Goal: Task Accomplishment & Management: Manage account settings

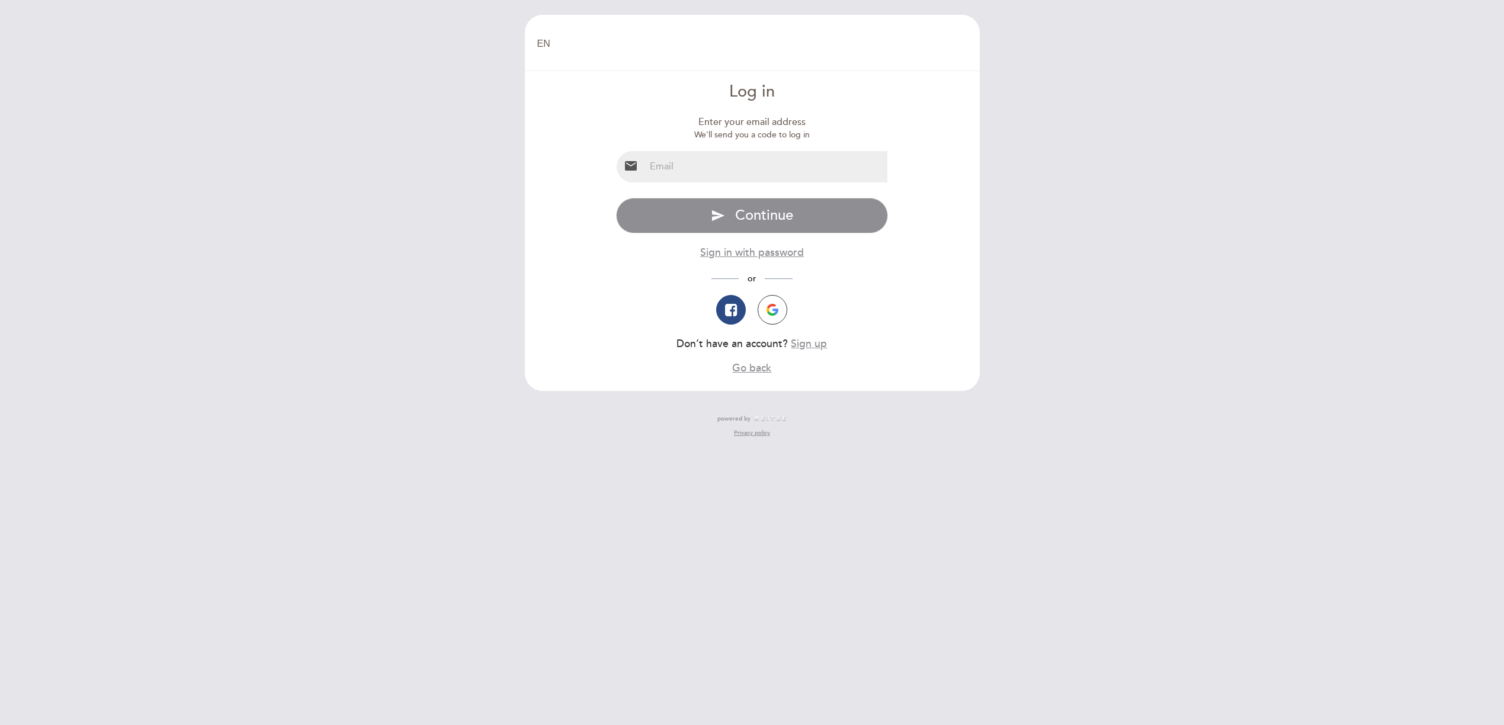
click at [773, 169] on input "email" at bounding box center [766, 166] width 242 height 31
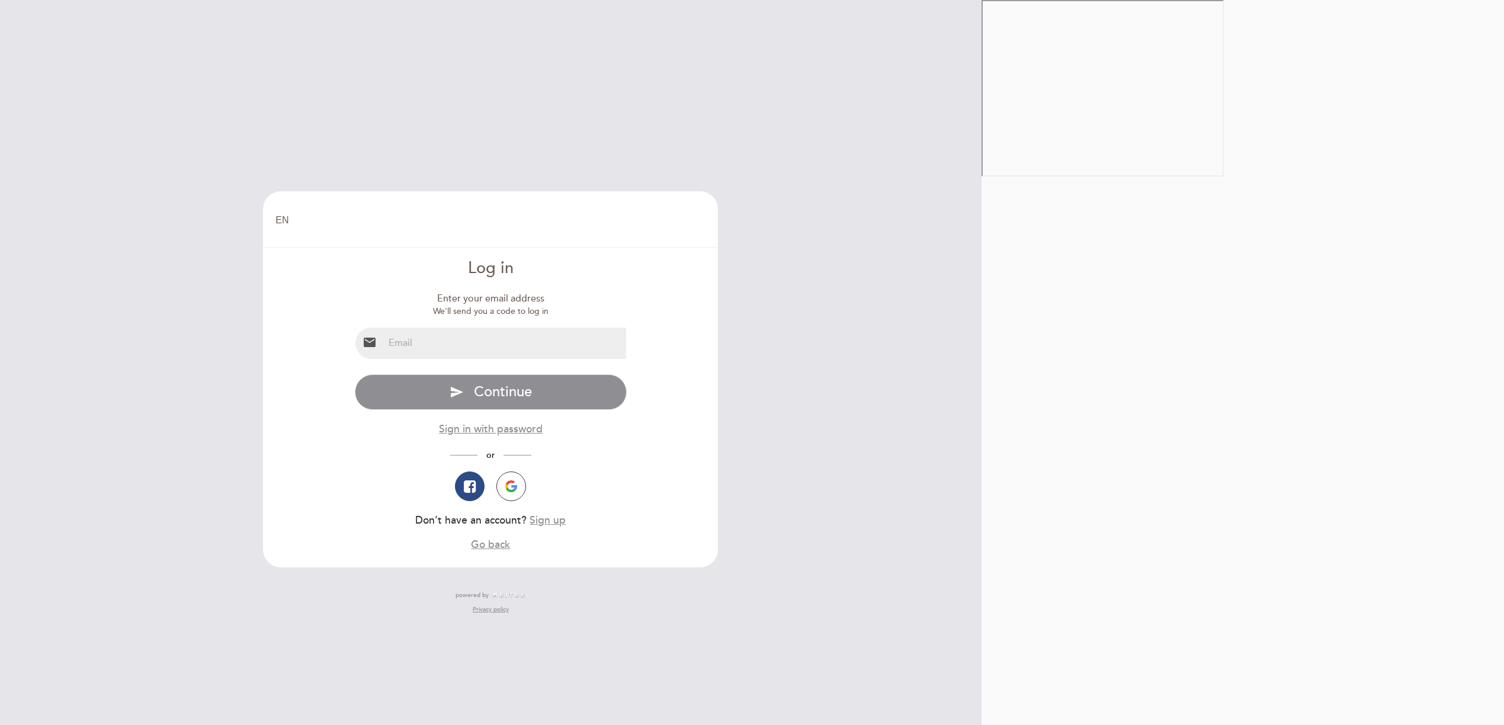
type input "[EMAIL_ADDRESS][DOMAIN_NAME]"
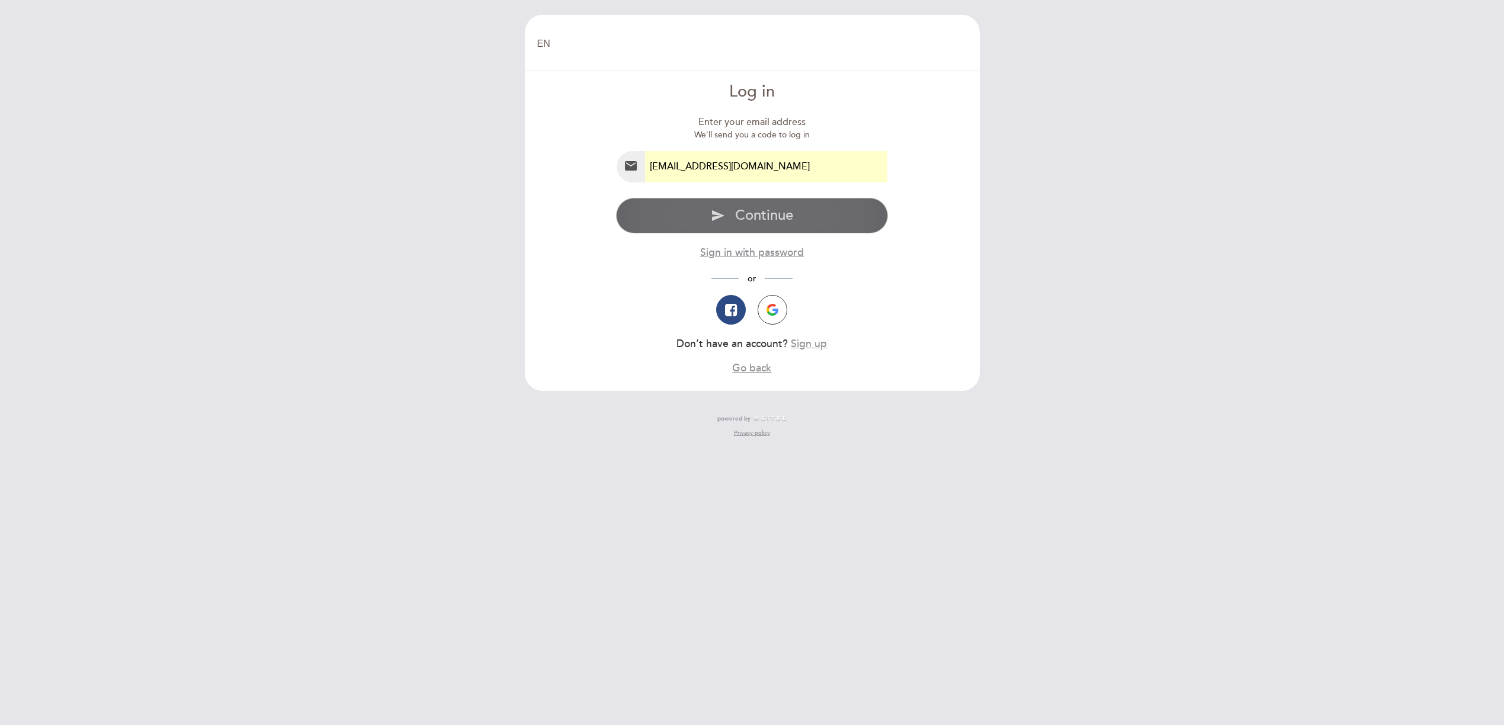
click at [762, 221] on span "Continue" at bounding box center [764, 215] width 58 height 17
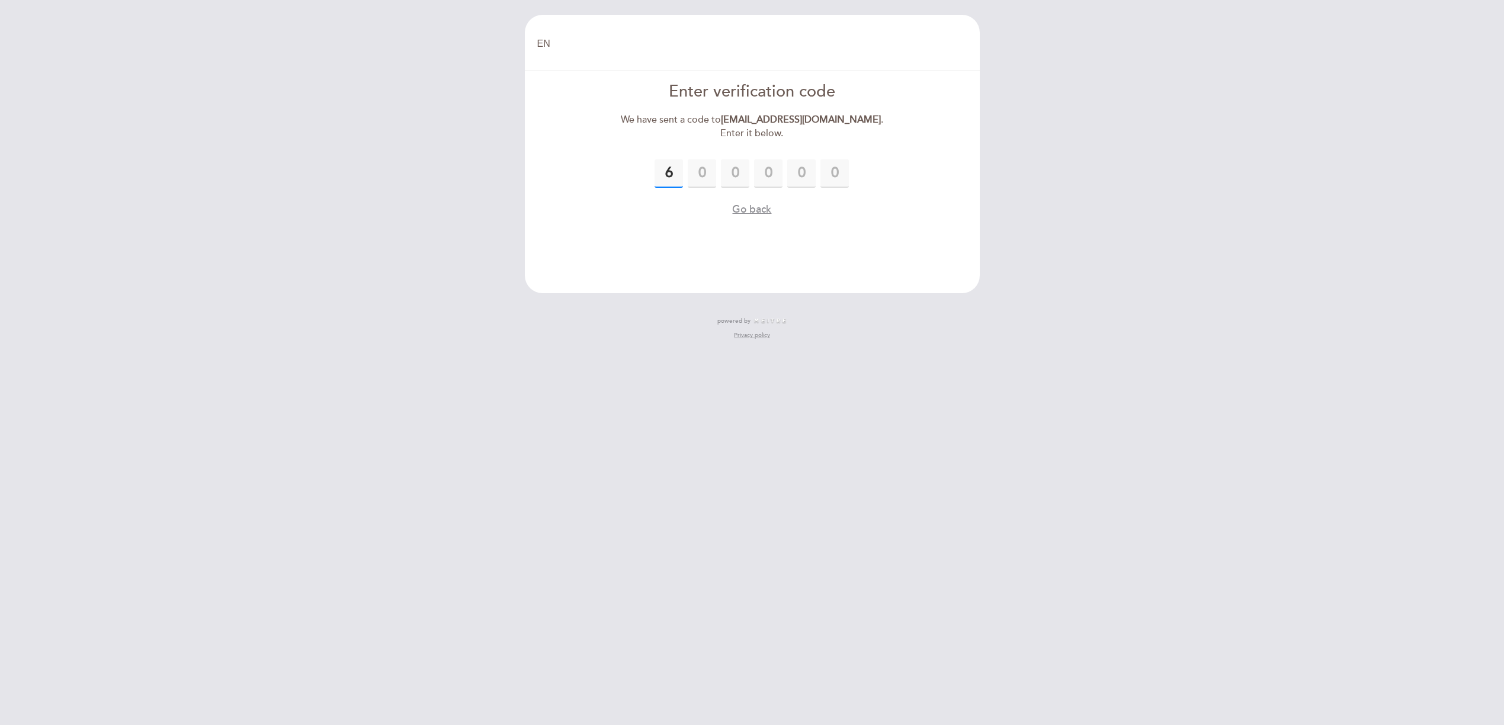
type input "6"
type input "0"
type input "4"
type input "3"
type input "2"
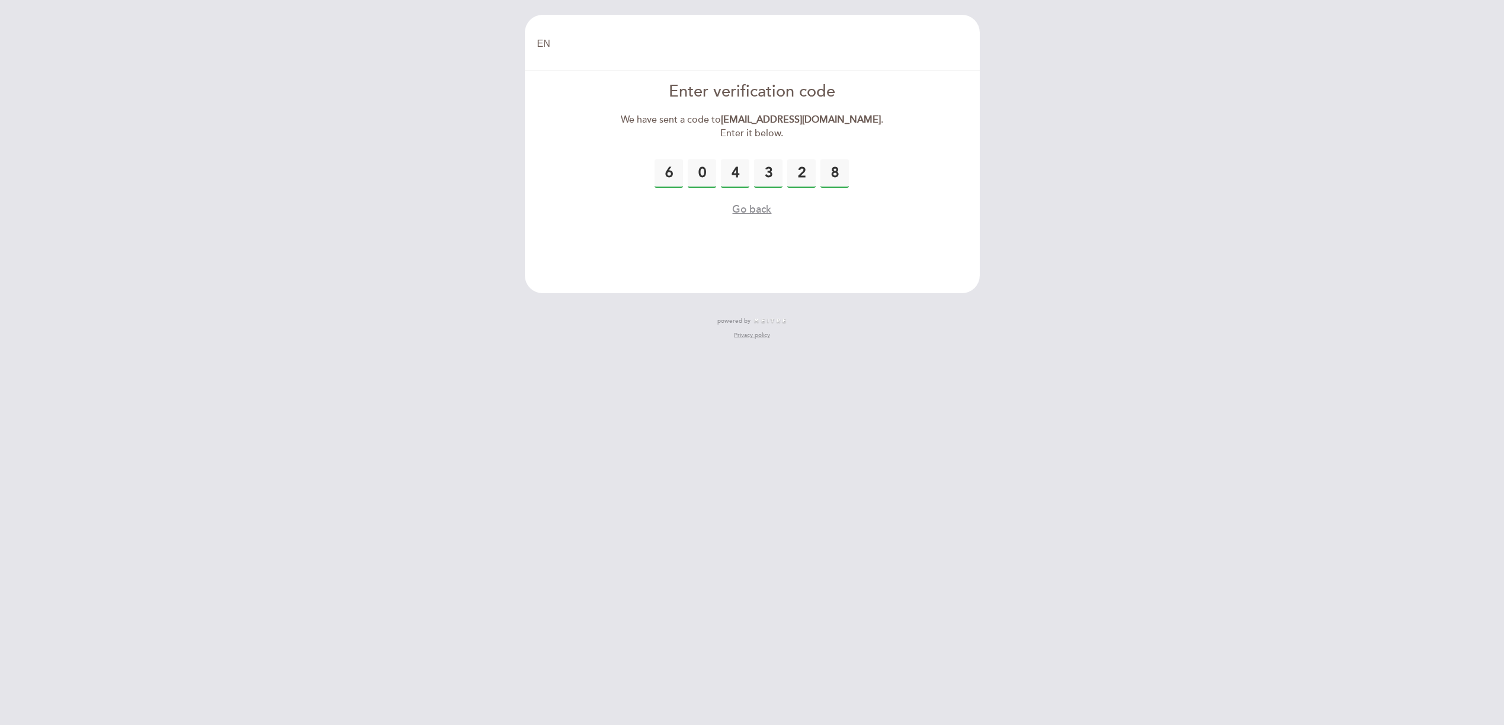
type input "8"
